Goal: Task Accomplishment & Management: Use online tool/utility

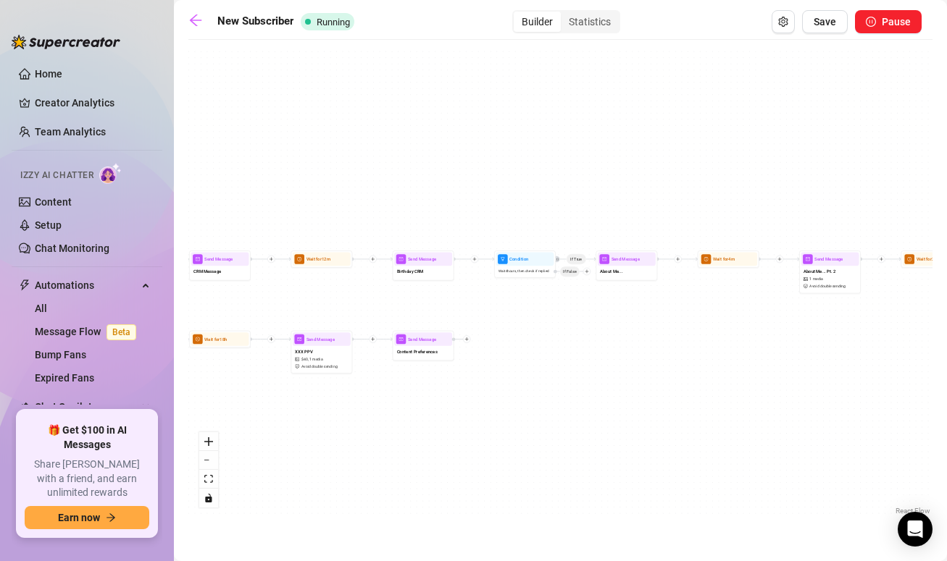
scroll to position [49, 0]
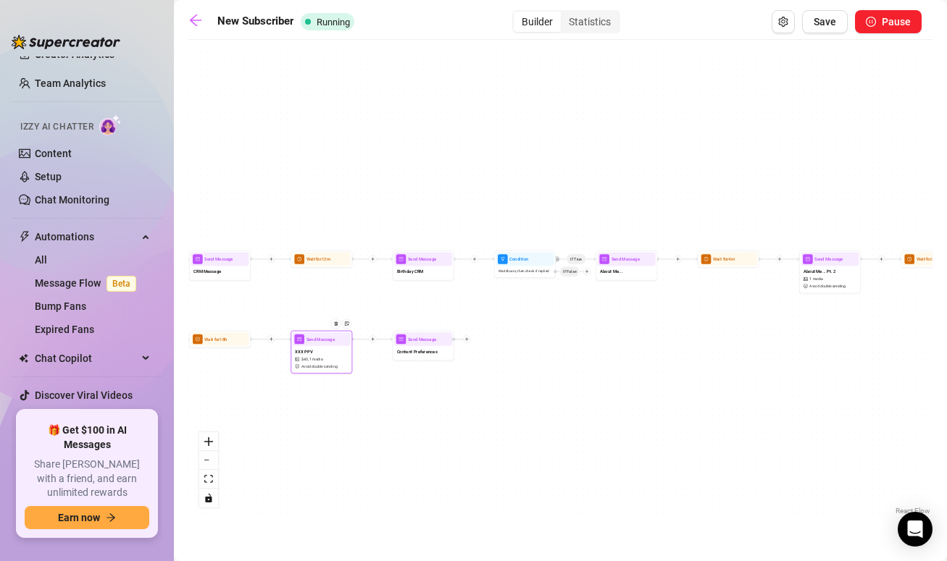
click at [330, 362] on div "XXX PPV $ 40 , 1 media Avoid double sending" at bounding box center [322, 359] width 58 height 26
type textarea "alone in this room and playing with my pussy while thinking of you 😈 do you lik…"
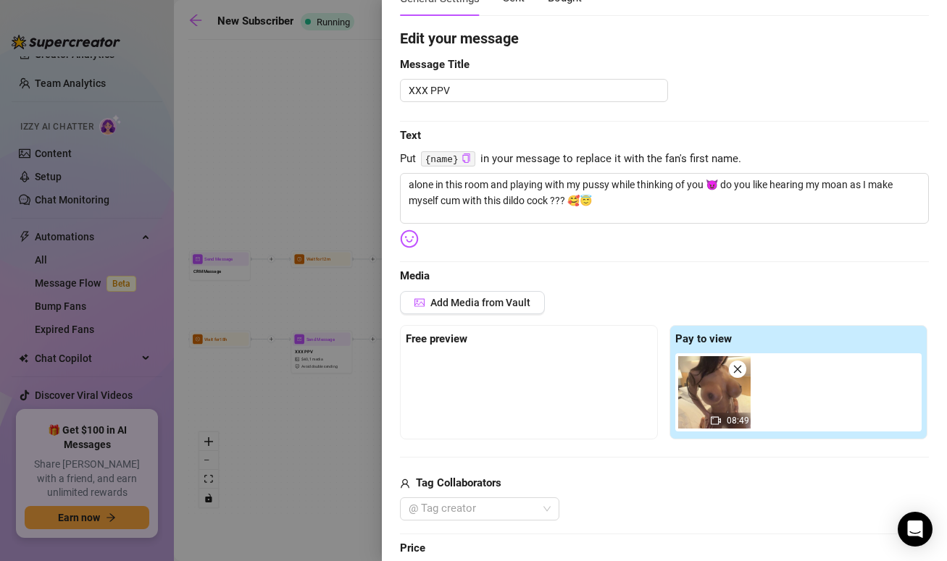
scroll to position [121, 0]
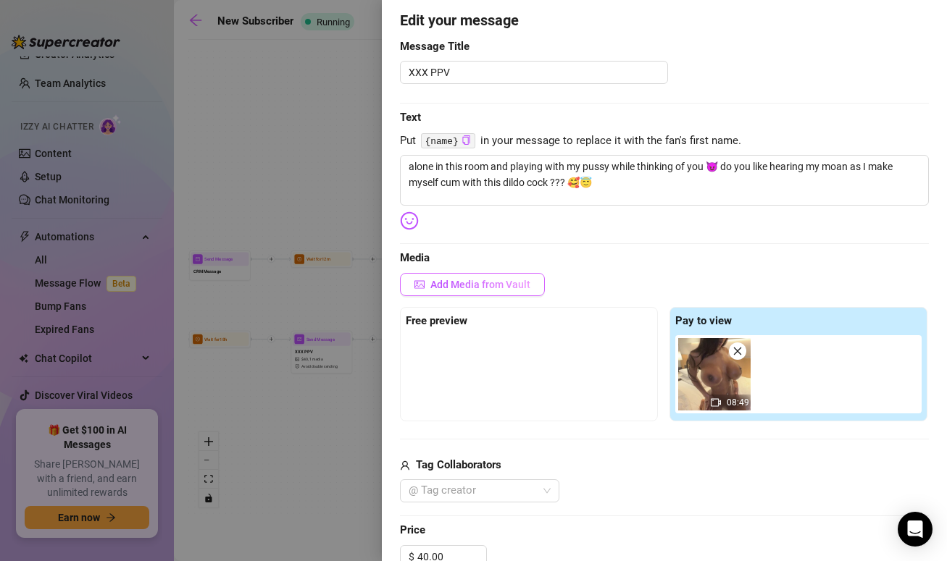
click at [509, 293] on button "Add Media from Vault" at bounding box center [472, 284] width 145 height 23
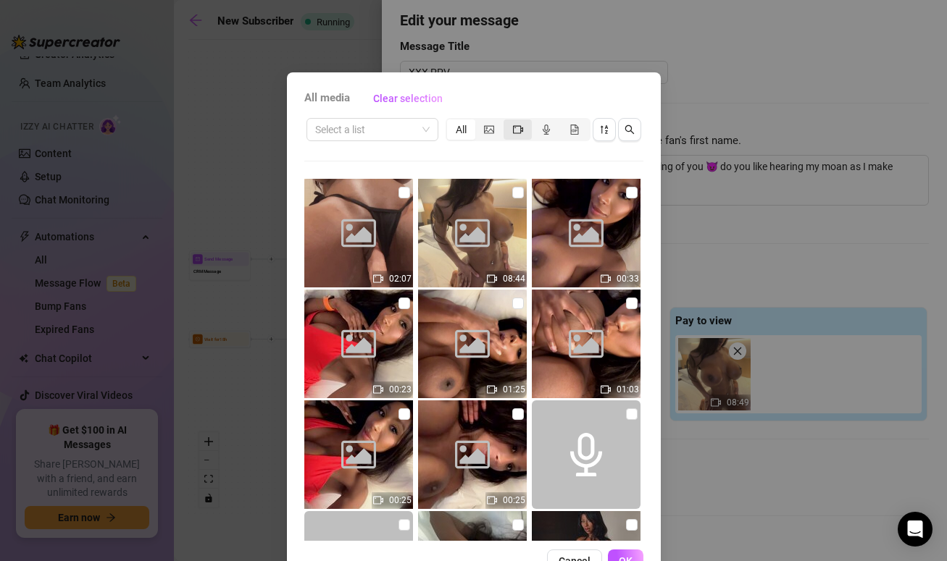
click at [525, 132] on div "segmented control" at bounding box center [517, 130] width 28 height 20
click at [507, 122] on input "segmented control" at bounding box center [507, 122] width 0 height 0
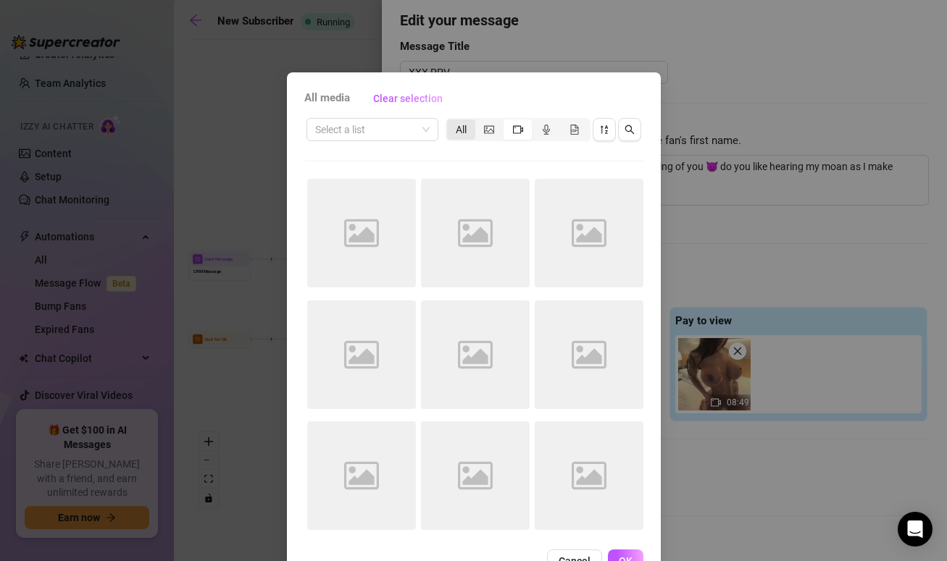
click at [463, 133] on div "All" at bounding box center [461, 130] width 28 height 20
click at [451, 122] on input "All" at bounding box center [451, 122] width 0 height 0
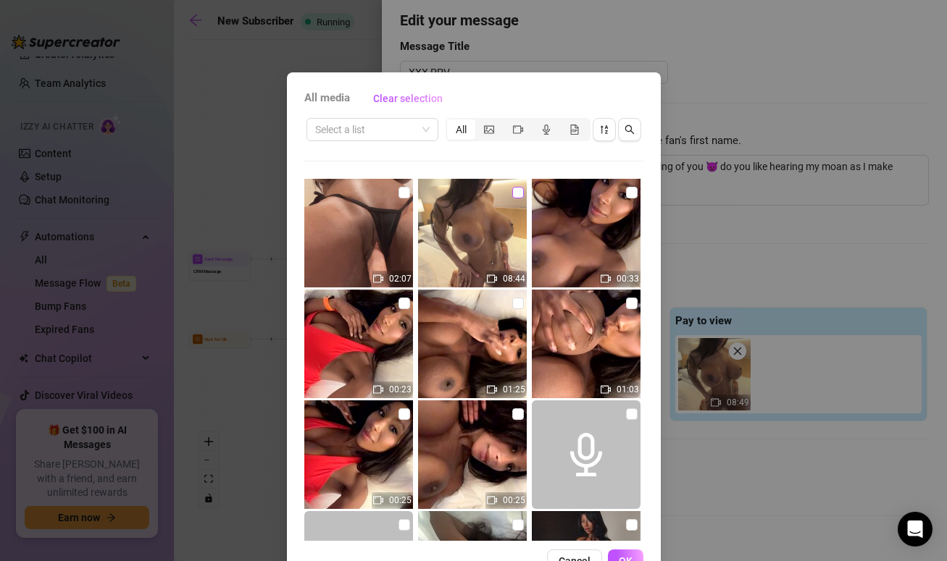
click at [515, 195] on input "checkbox" at bounding box center [518, 193] width 12 height 12
checkbox input "true"
click at [624, 555] on button "OK" at bounding box center [625, 561] width 35 height 23
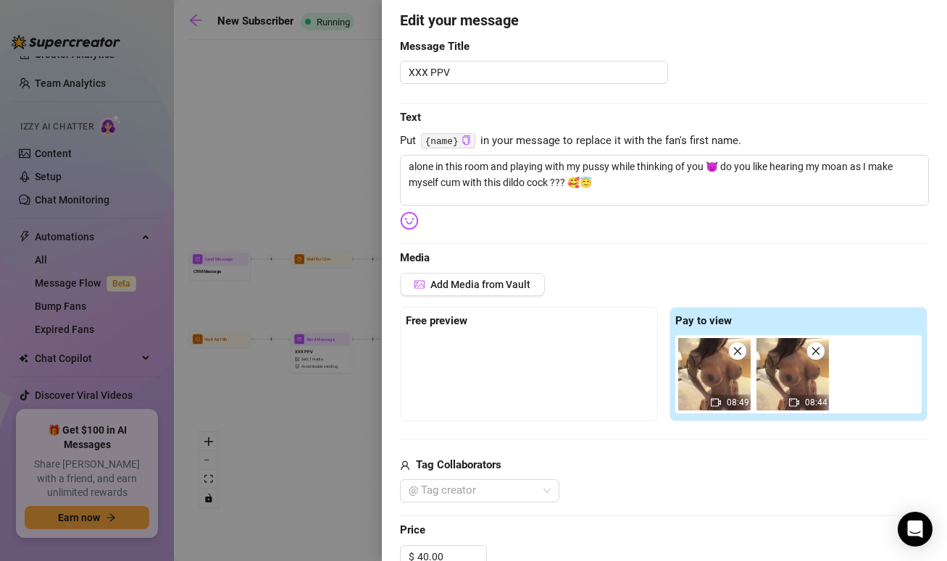
click at [738, 353] on icon "close" at bounding box center [738, 352] width 8 height 8
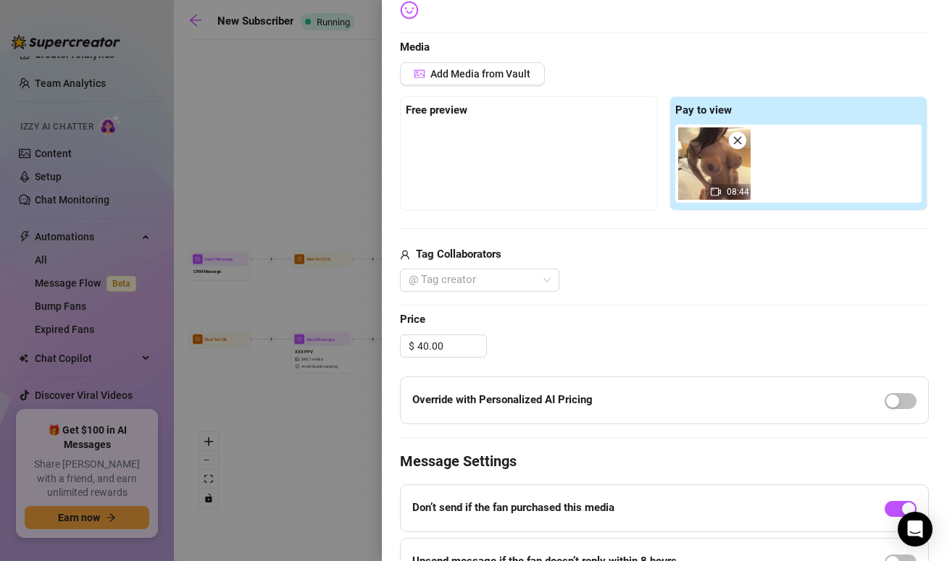
scroll to position [331, 0]
click at [901, 403] on span "button" at bounding box center [900, 402] width 32 height 16
click at [900, 403] on button "button" at bounding box center [900, 402] width 32 height 16
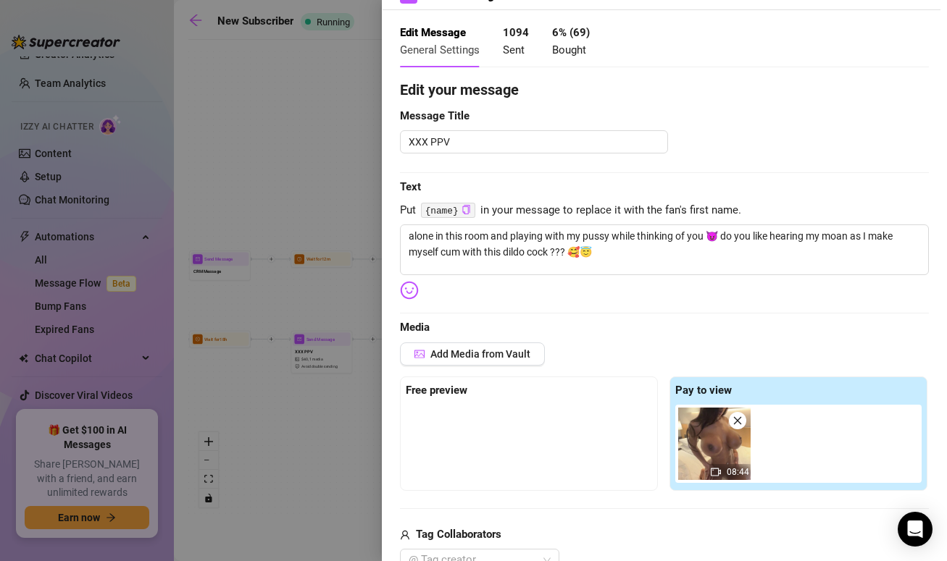
scroll to position [0, 0]
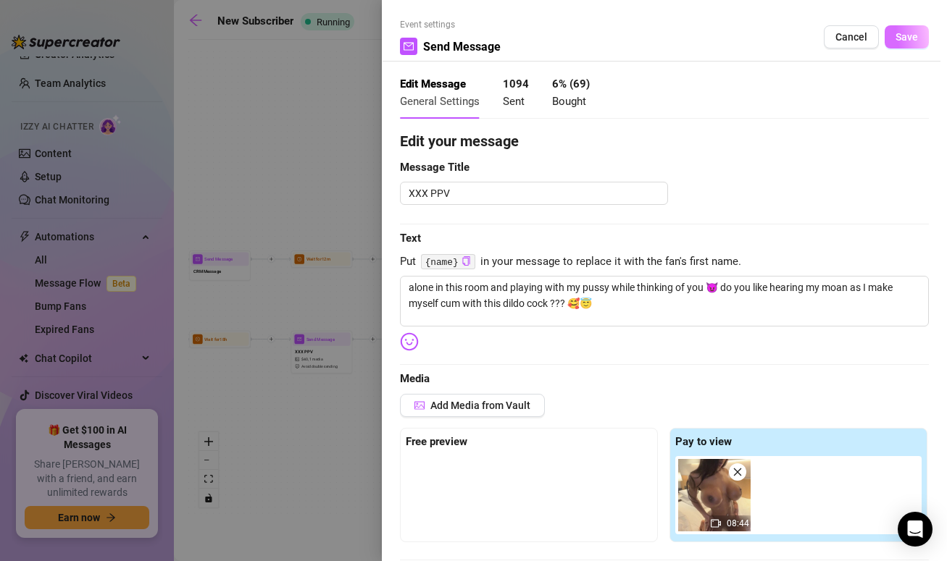
click at [913, 35] on span "Save" at bounding box center [906, 37] width 22 height 12
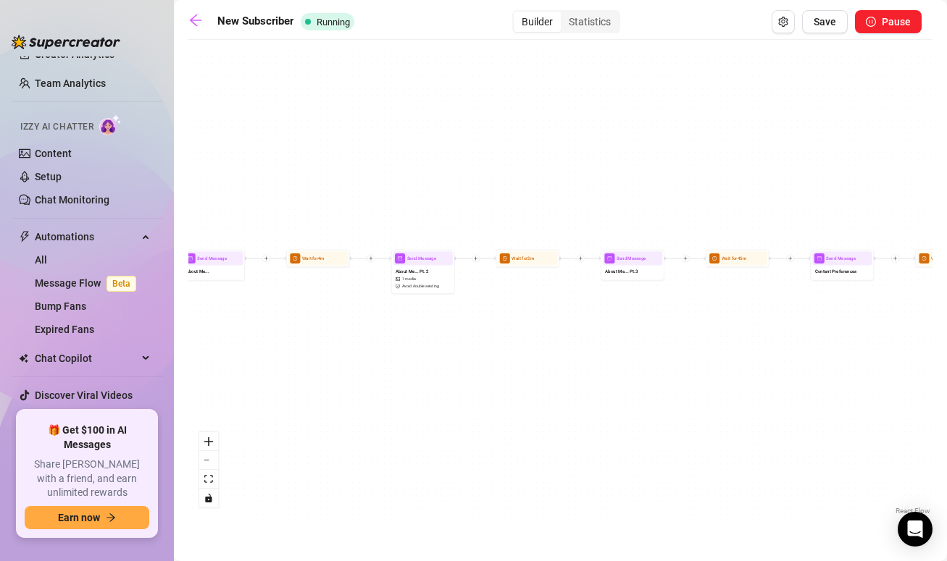
drag, startPoint x: 850, startPoint y: 355, endPoint x: 437, endPoint y: 350, distance: 412.9
click at [437, 350] on div "If True If False If True If True If False If True If False Send Message Content…" at bounding box center [560, 283] width 744 height 472
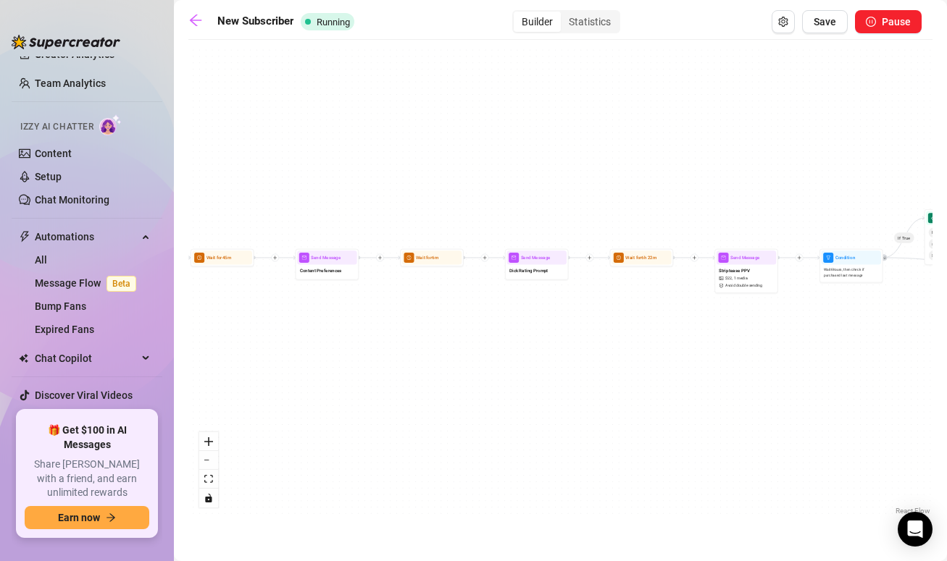
drag, startPoint x: 713, startPoint y: 352, endPoint x: 174, endPoint y: 351, distance: 538.9
click at [174, 351] on main "New Subscriber Running Builder Statistics Save Pause If True If False If True I…" at bounding box center [560, 280] width 773 height 561
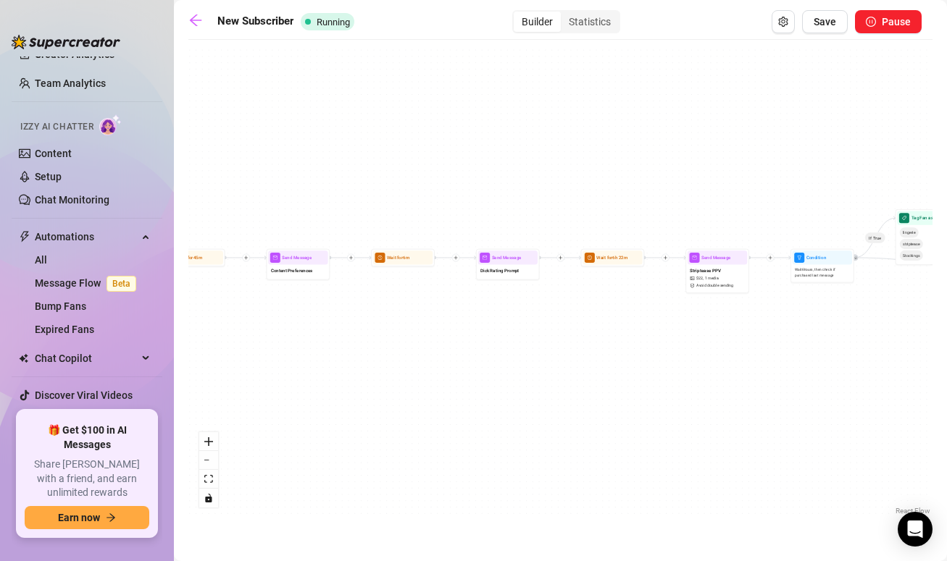
drag, startPoint x: 592, startPoint y: 353, endPoint x: 238, endPoint y: 345, distance: 353.6
click at [239, 345] on div "If True If False If True If True If False If True If False Send Message Content…" at bounding box center [560, 283] width 744 height 472
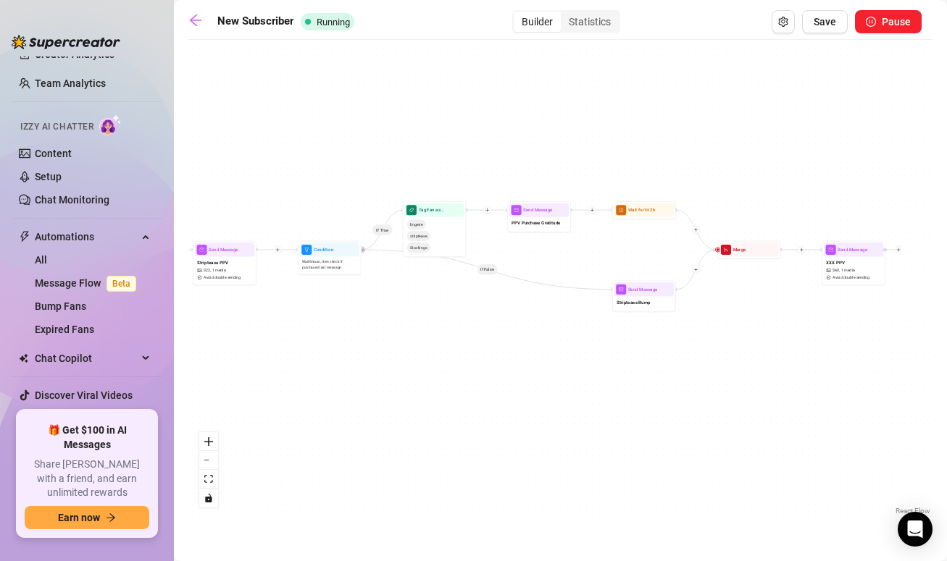
drag, startPoint x: 686, startPoint y: 338, endPoint x: 440, endPoint y: 341, distance: 246.3
click at [440, 341] on div "If True If False If True If True If False If True If False Send Message Content…" at bounding box center [560, 283] width 744 height 472
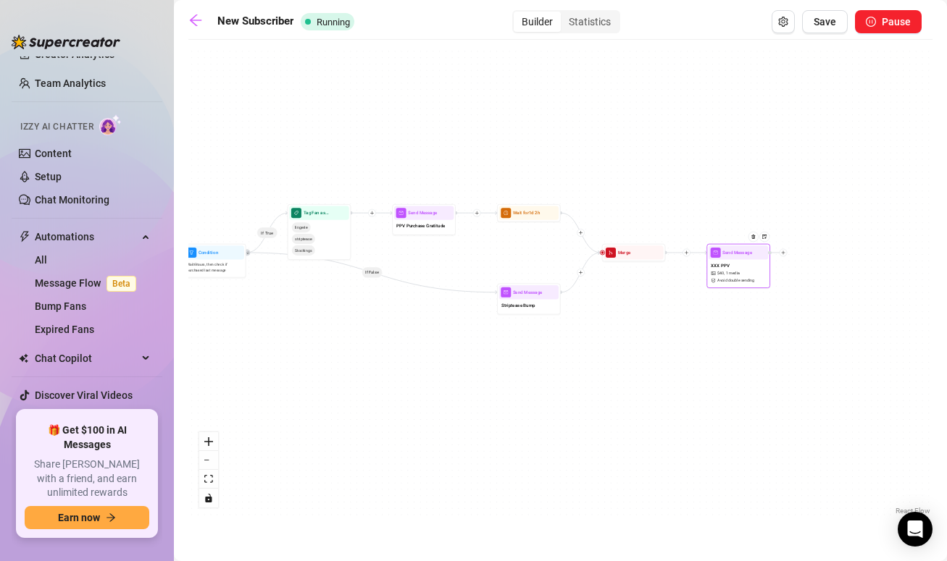
click at [732, 285] on div "XXX PPV $ 40 , 1 media Avoid double sending" at bounding box center [737, 273] width 59 height 27
type textarea "alone in this room and playing with my pussy while thinking of you 😈 do you lik…"
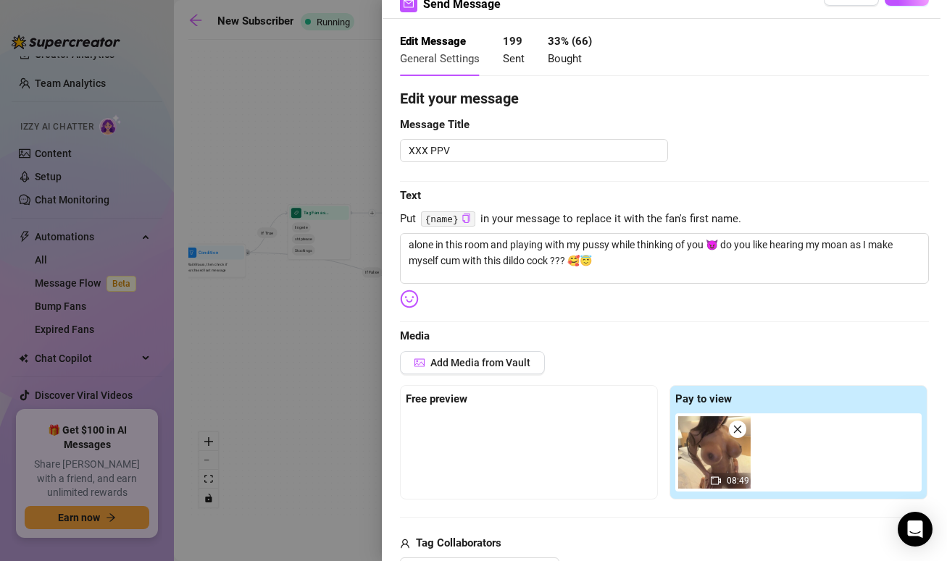
scroll to position [72, 0]
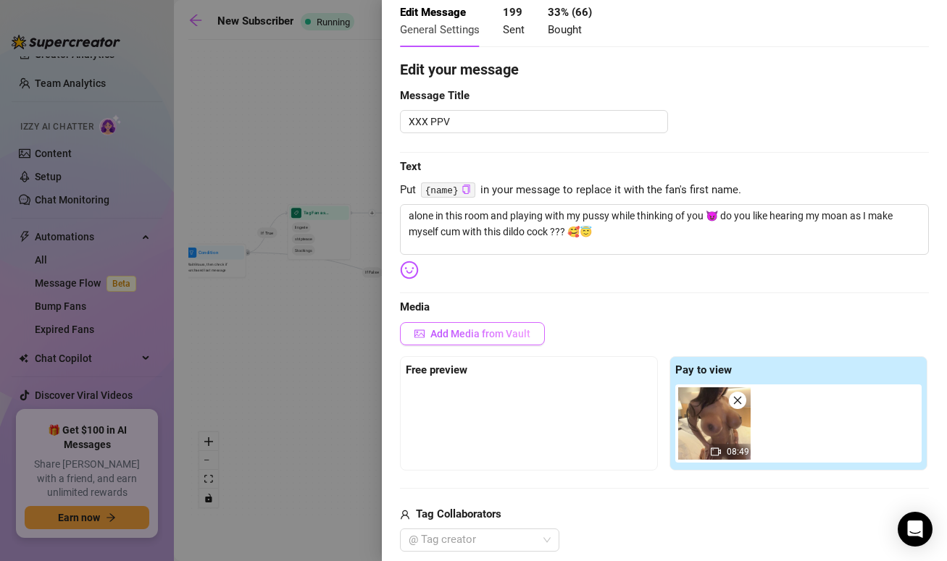
click at [466, 330] on span "Add Media from Vault" at bounding box center [480, 334] width 100 height 12
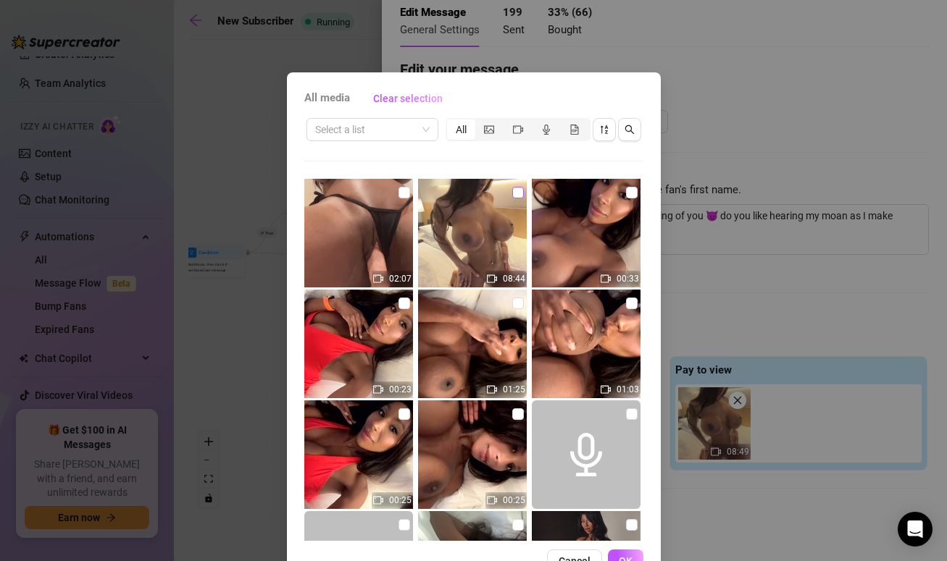
click at [523, 193] on input "checkbox" at bounding box center [518, 193] width 12 height 12
checkbox input "true"
click at [630, 556] on span "OK" at bounding box center [626, 562] width 14 height 12
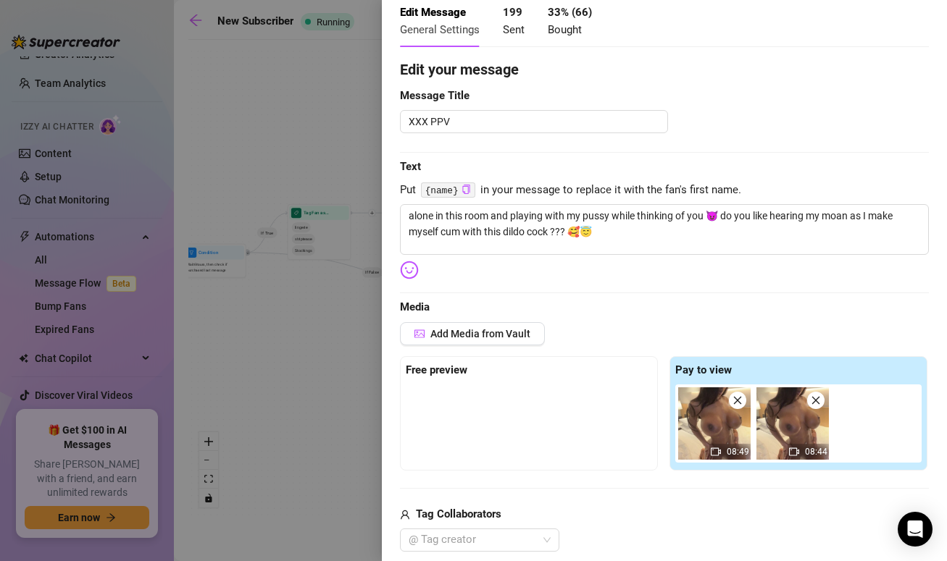
click at [740, 401] on icon "close" at bounding box center [737, 401] width 10 height 10
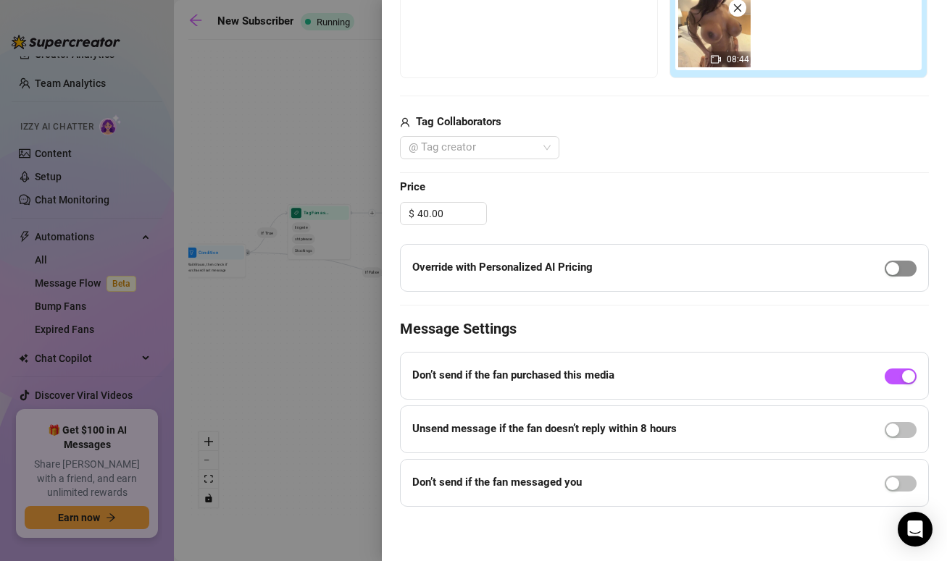
click at [913, 269] on span "button" at bounding box center [900, 269] width 32 height 16
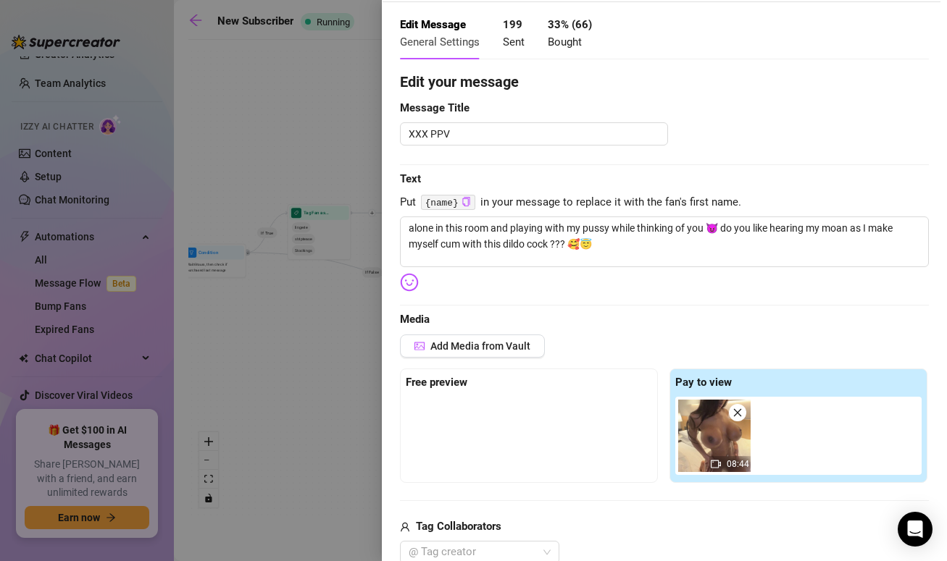
scroll to position [0, 0]
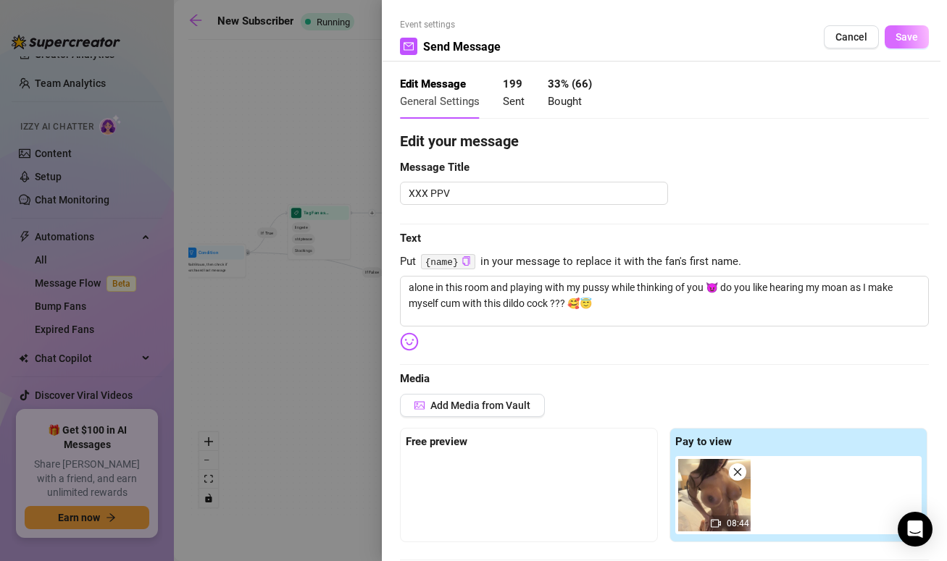
click at [911, 39] on span "Save" at bounding box center [906, 37] width 22 height 12
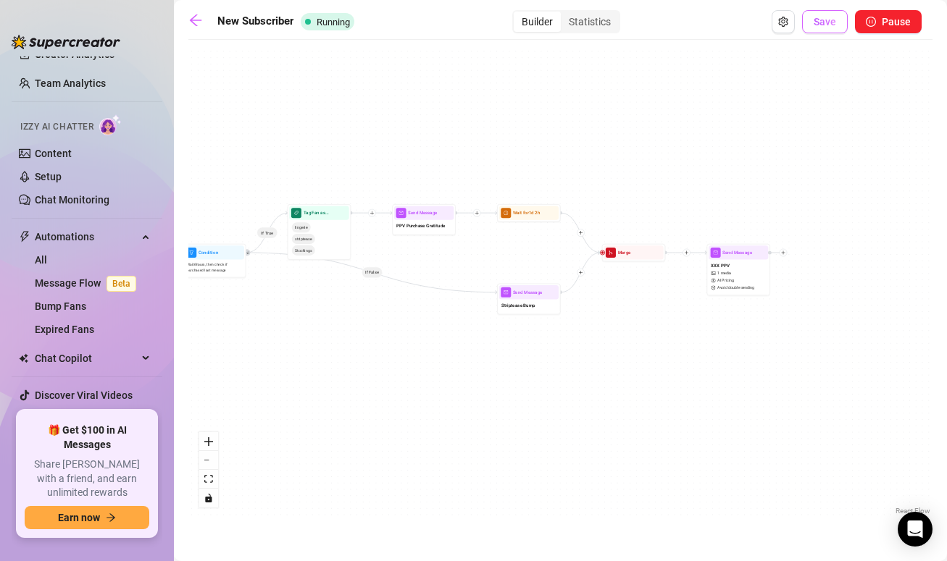
click at [819, 26] on span "Save" at bounding box center [824, 22] width 22 height 12
